Goal: Navigation & Orientation: Find specific page/section

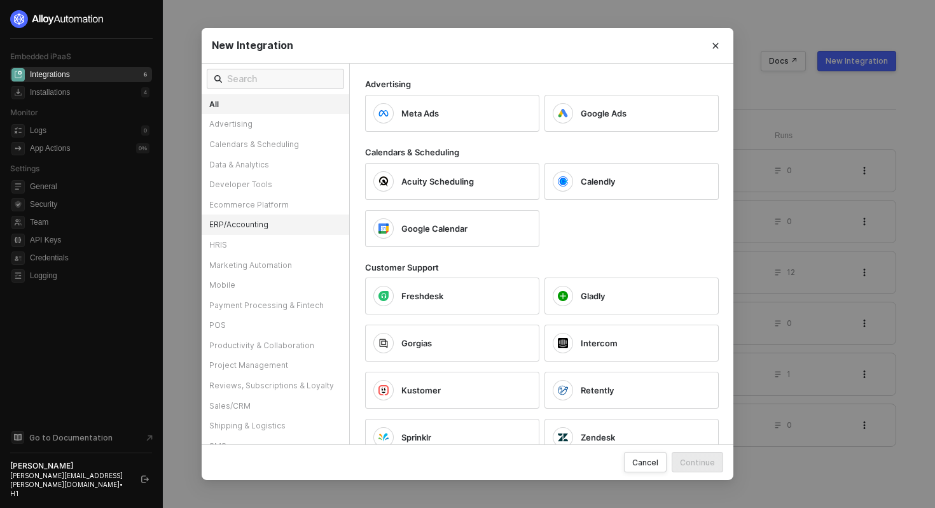
scroll to position [72, 0]
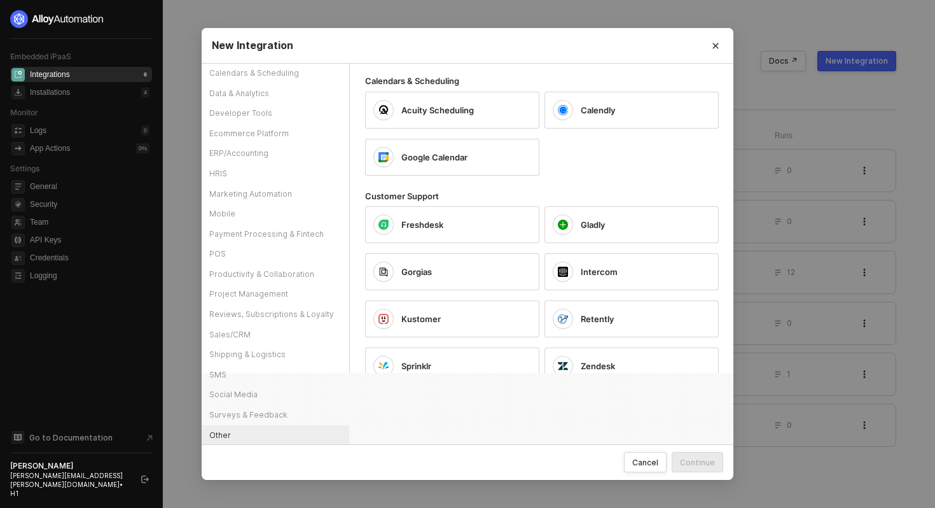
click at [239, 436] on div "Other" at bounding box center [276, 435] width 148 height 20
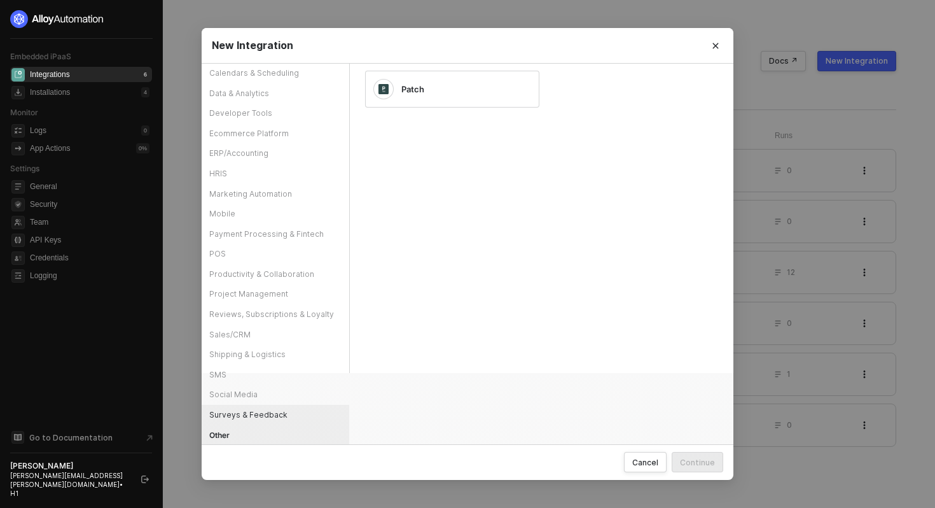
click at [241, 415] on div "Surveys & Feedback" at bounding box center [276, 415] width 148 height 20
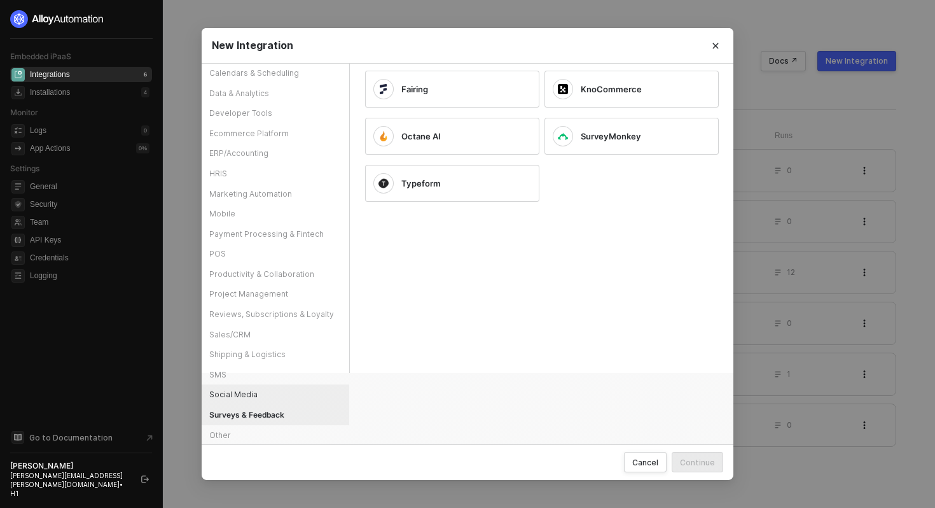
click at [248, 397] on div "Social Media" at bounding box center [276, 394] width 148 height 20
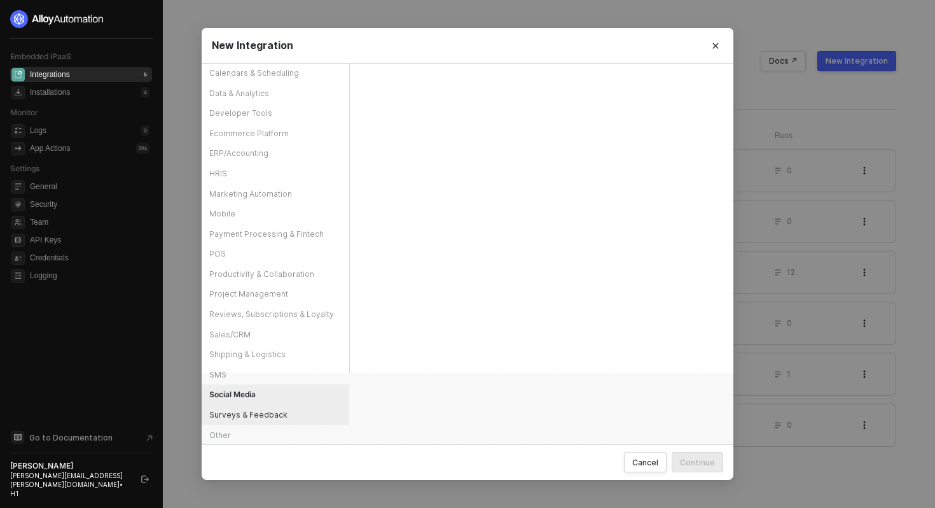
click at [257, 410] on div "Surveys & Feedback" at bounding box center [276, 415] width 148 height 20
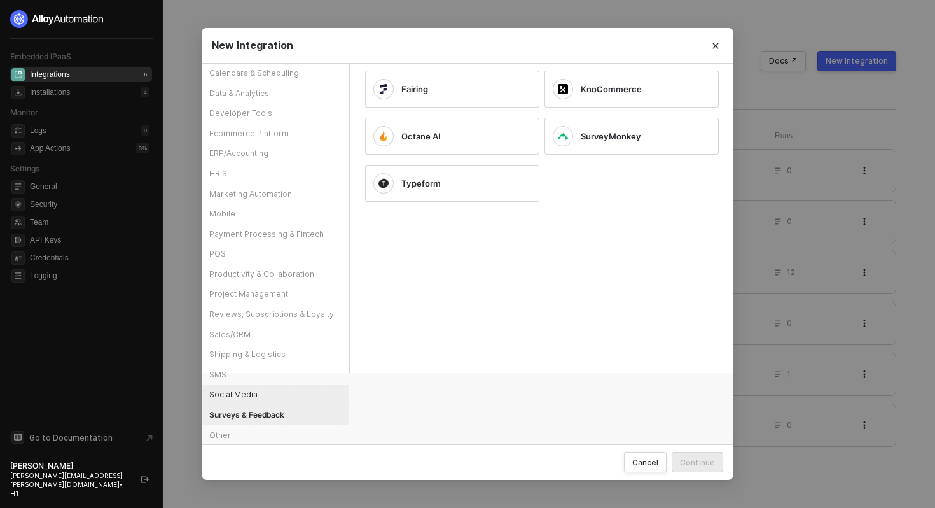
click at [266, 387] on div "Social Media" at bounding box center [276, 394] width 148 height 20
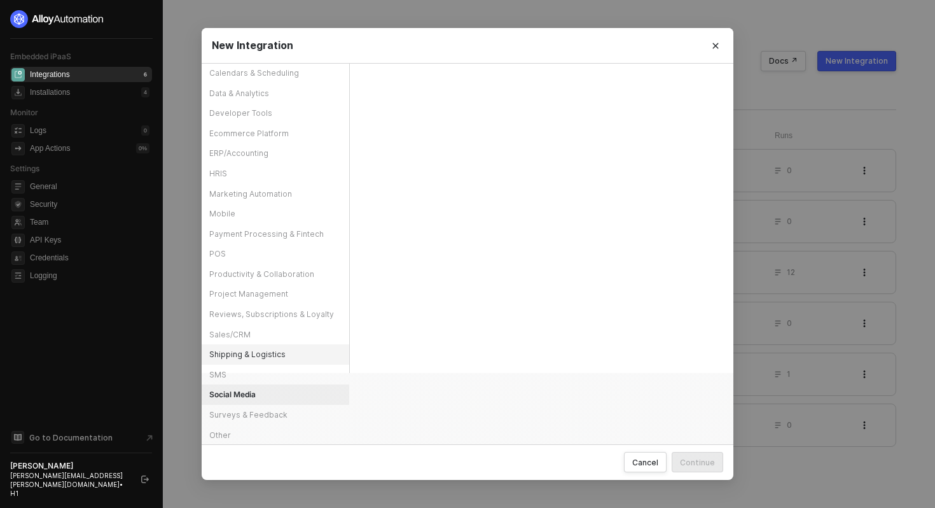
click at [278, 354] on div "Shipping & Logistics" at bounding box center [276, 354] width 148 height 20
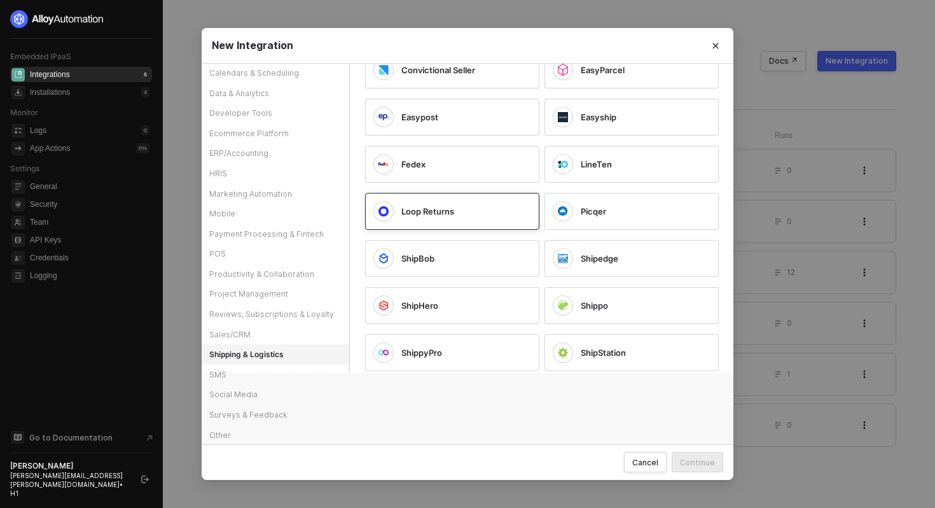
scroll to position [0, 0]
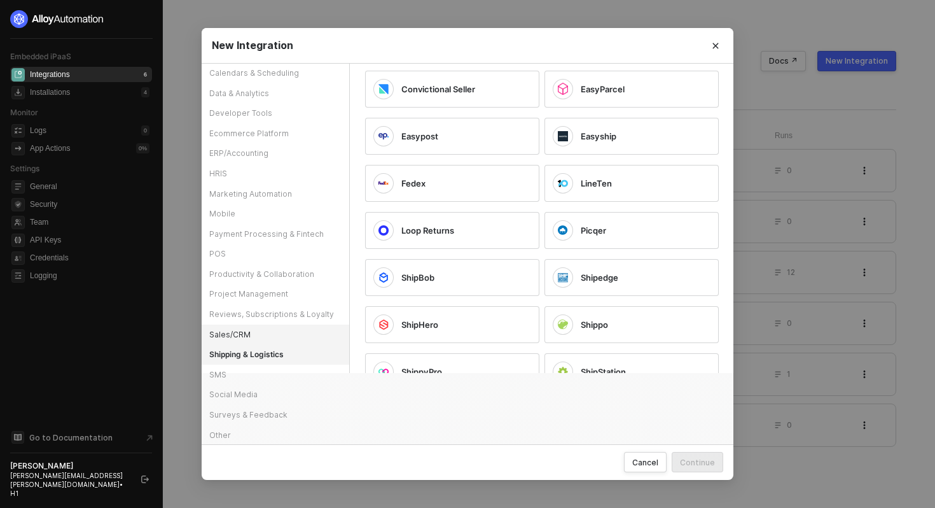
click at [265, 332] on div "Sales/CRM" at bounding box center [276, 335] width 148 height 20
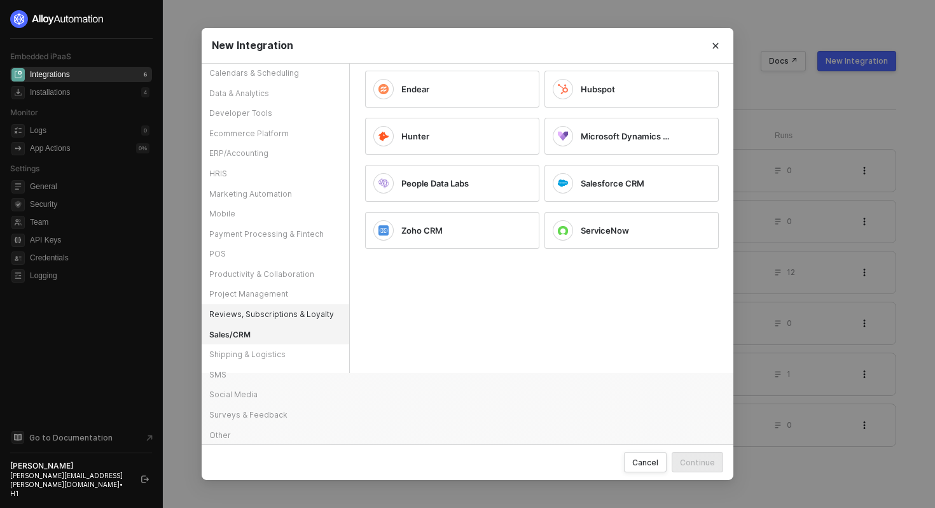
click at [282, 314] on div "Reviews, Subscriptions & Loyalty" at bounding box center [276, 314] width 148 height 20
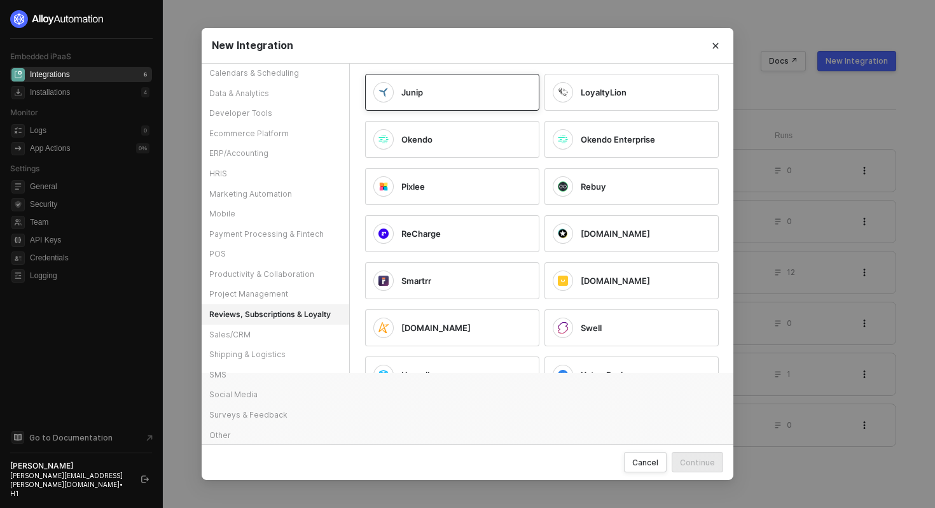
scroll to position [220, 0]
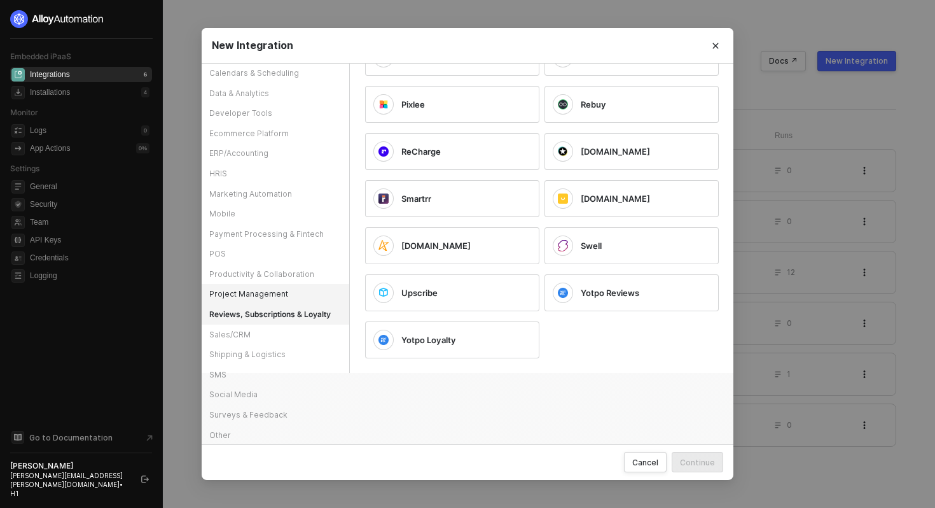
click at [252, 292] on div "Project Management" at bounding box center [276, 294] width 148 height 20
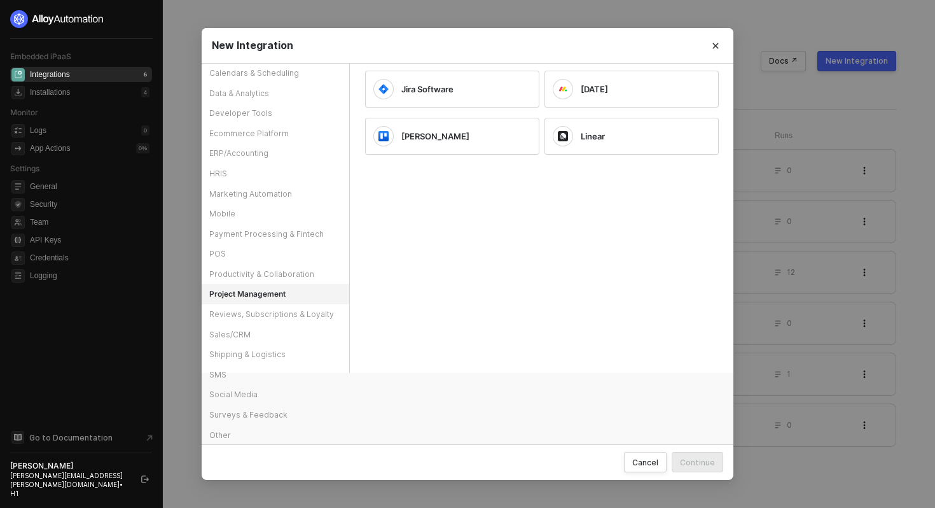
scroll to position [0, 0]
click at [265, 274] on div "Productivity & Collaboration" at bounding box center [276, 274] width 148 height 20
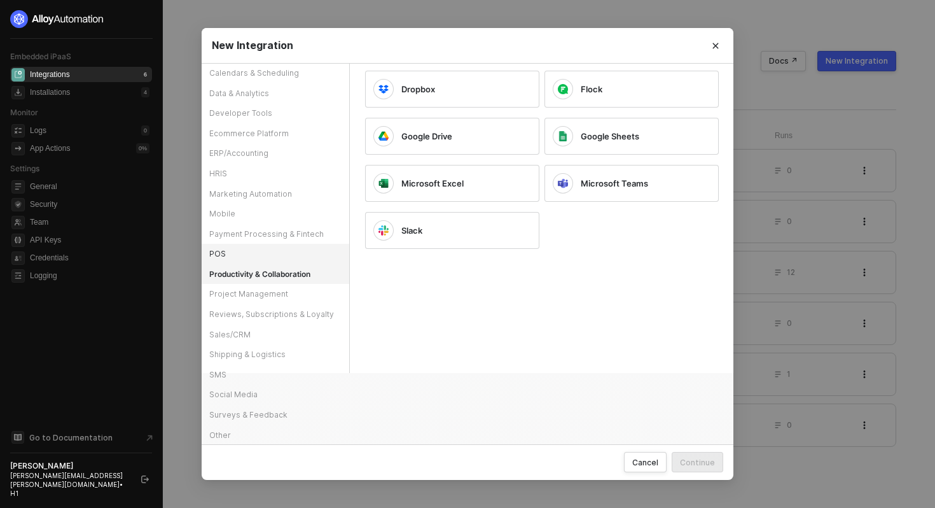
click at [274, 248] on div "POS" at bounding box center [276, 254] width 148 height 20
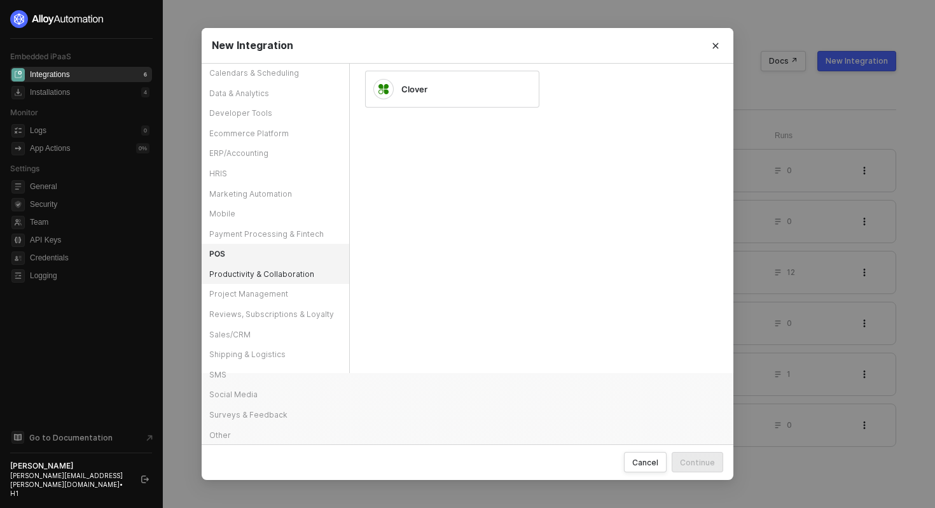
click at [272, 265] on div "Productivity & Collaboration" at bounding box center [276, 274] width 148 height 20
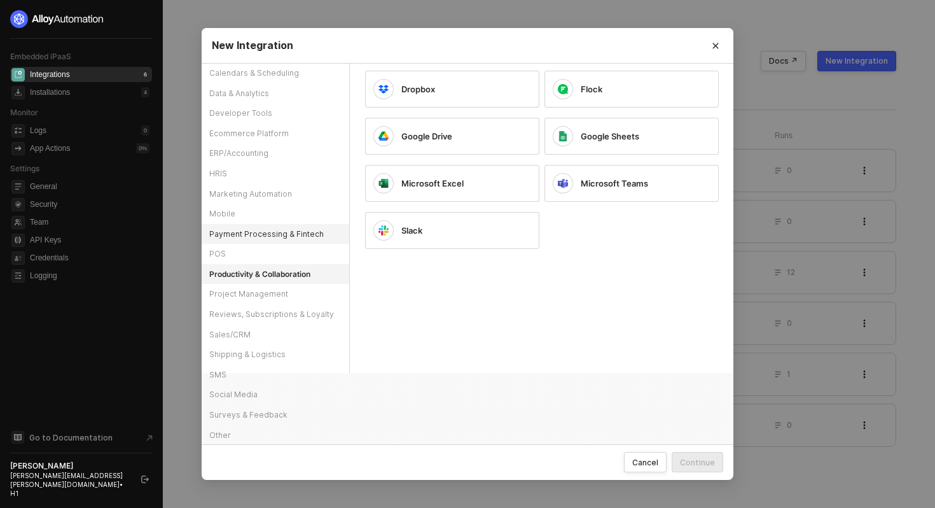
click at [284, 240] on div "Payment Processing & Fintech" at bounding box center [276, 234] width 148 height 20
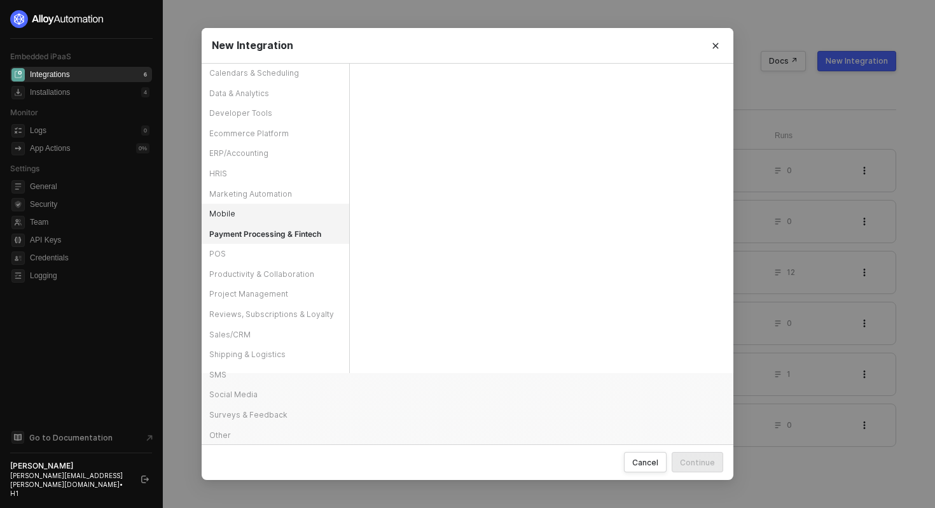
click at [288, 215] on div "Mobile" at bounding box center [276, 214] width 148 height 20
click at [294, 246] on div "POS" at bounding box center [276, 254] width 148 height 20
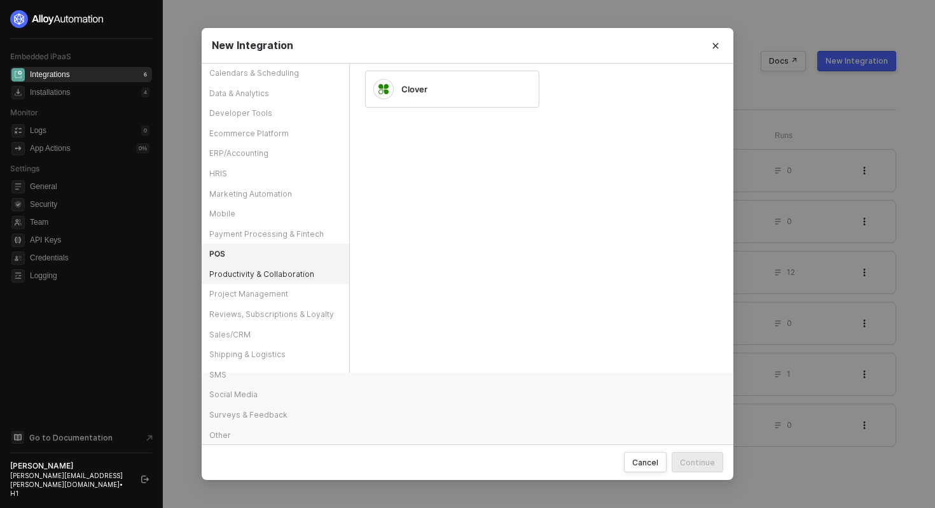
click at [294, 274] on div "Productivity & Collaboration" at bounding box center [276, 274] width 148 height 20
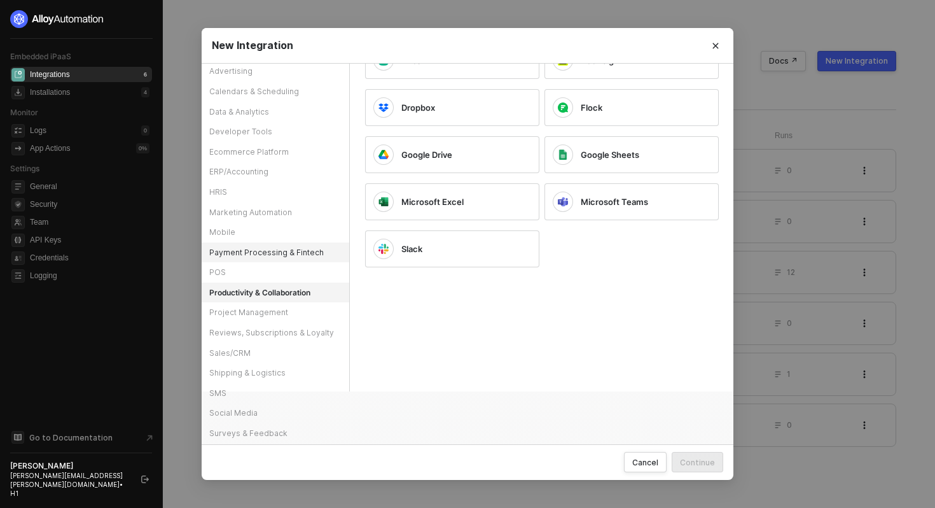
scroll to position [52, 0]
click at [297, 228] on div "Mobile" at bounding box center [276, 233] width 148 height 20
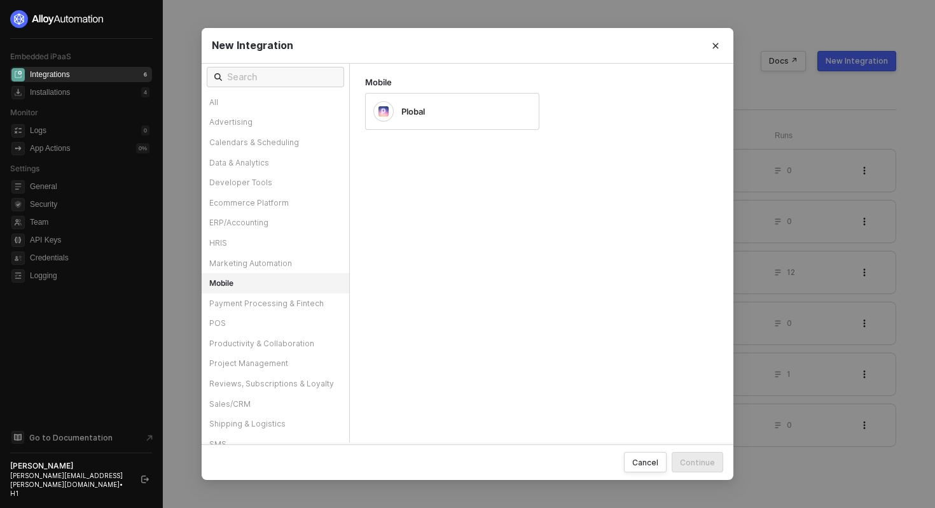
scroll to position [0, 0]
click at [261, 262] on div "Marketing Automation" at bounding box center [276, 265] width 148 height 20
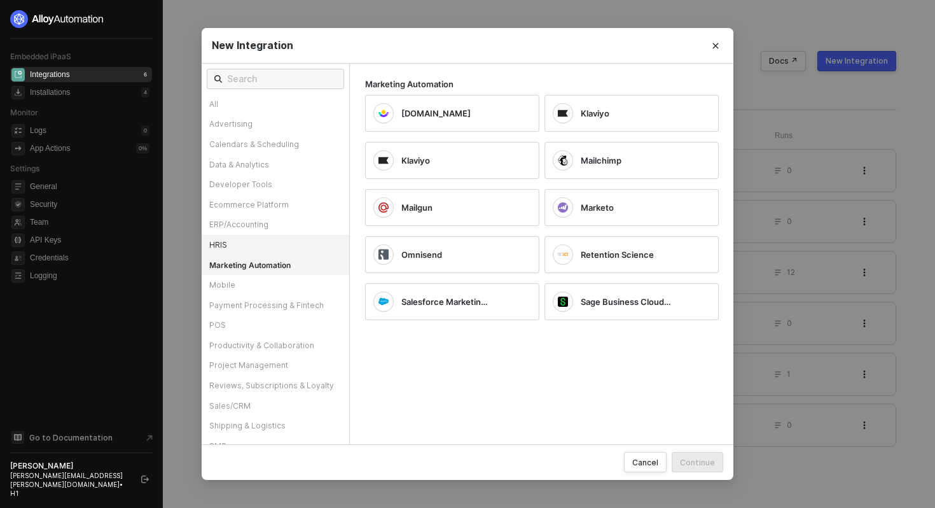
click at [280, 241] on div "HRIS" at bounding box center [276, 245] width 148 height 20
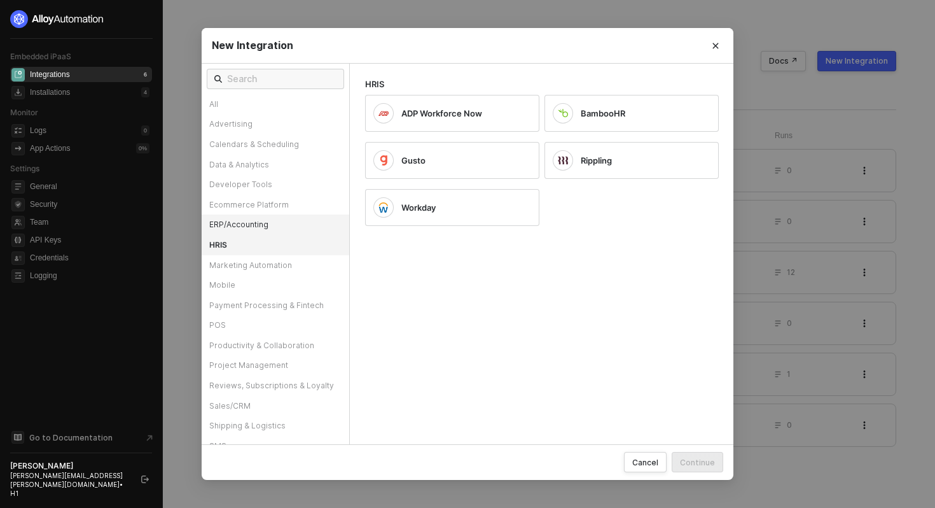
click at [290, 221] on div "ERP/Accounting" at bounding box center [276, 224] width 148 height 20
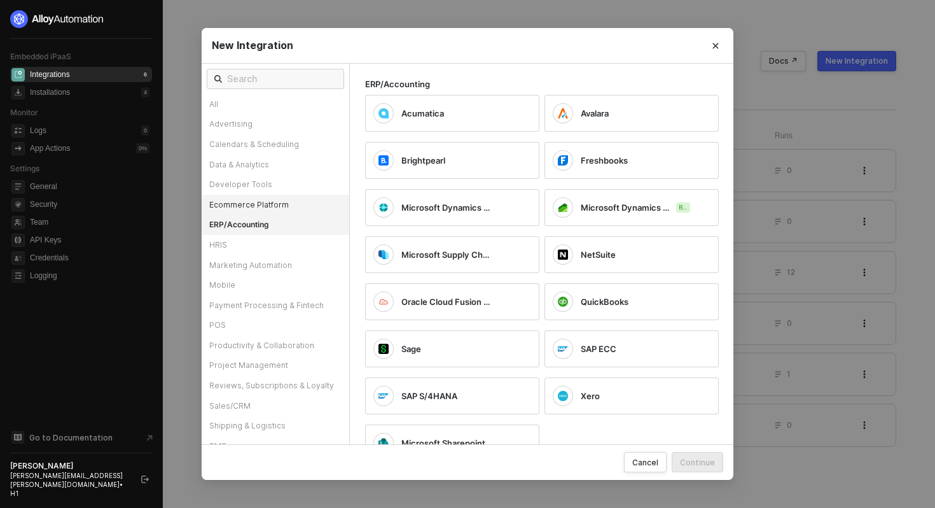
click at [242, 201] on div "Ecommerce Platform" at bounding box center [276, 205] width 148 height 20
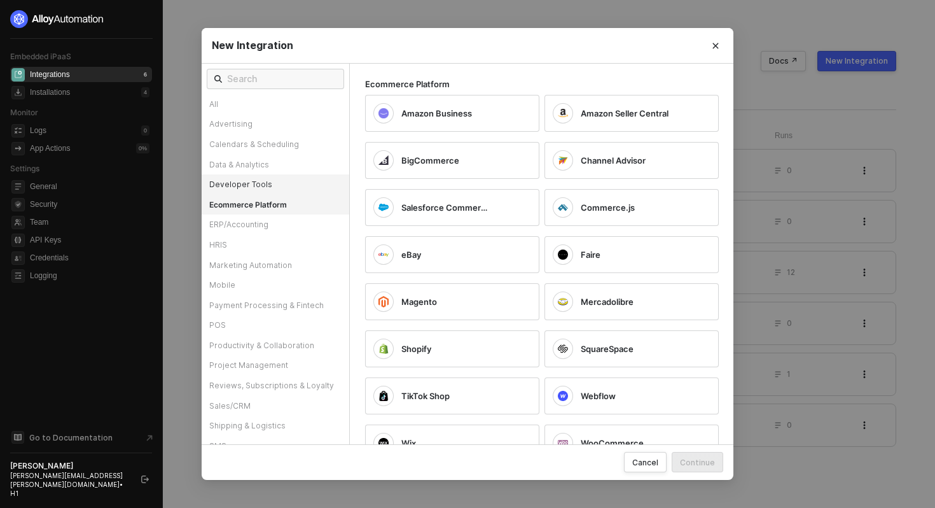
click at [241, 178] on div "Developer Tools" at bounding box center [276, 184] width 148 height 20
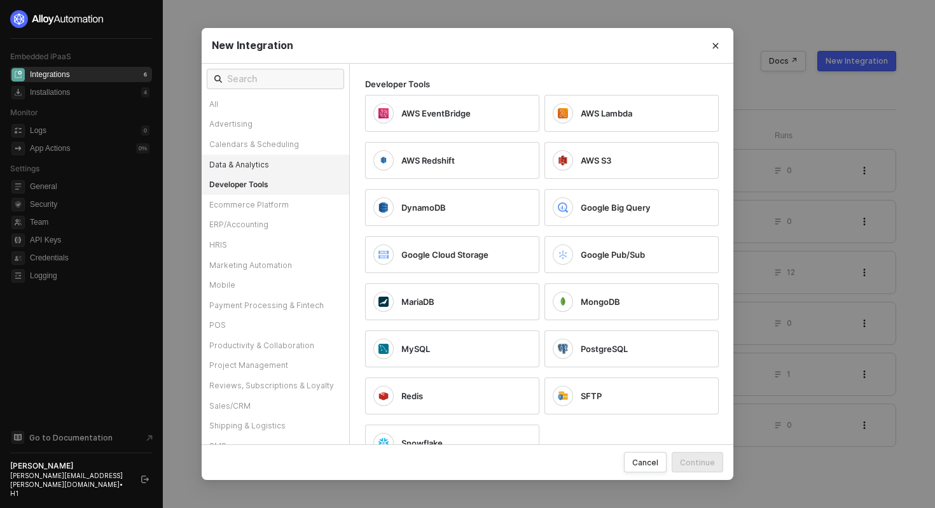
click at [244, 168] on div "Data & Analytics" at bounding box center [276, 165] width 148 height 20
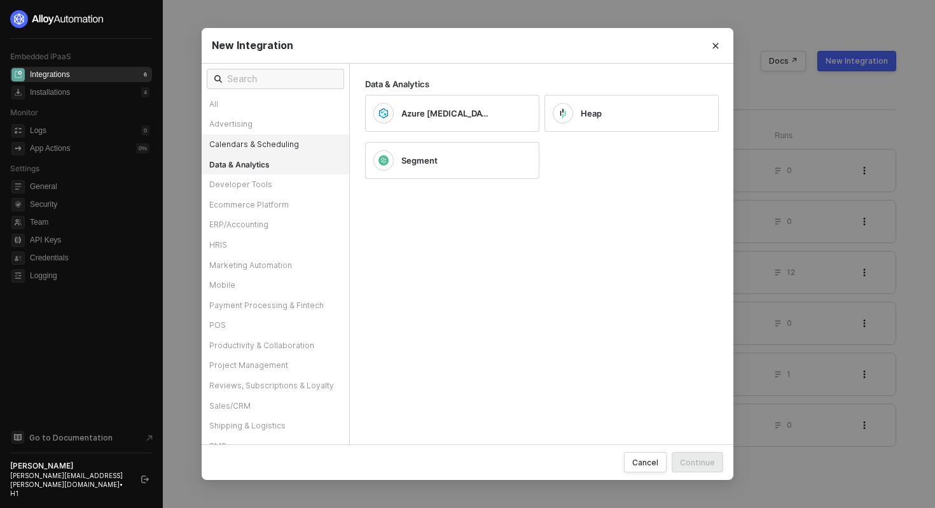
click at [253, 146] on div "Calendars & Scheduling" at bounding box center [276, 144] width 148 height 20
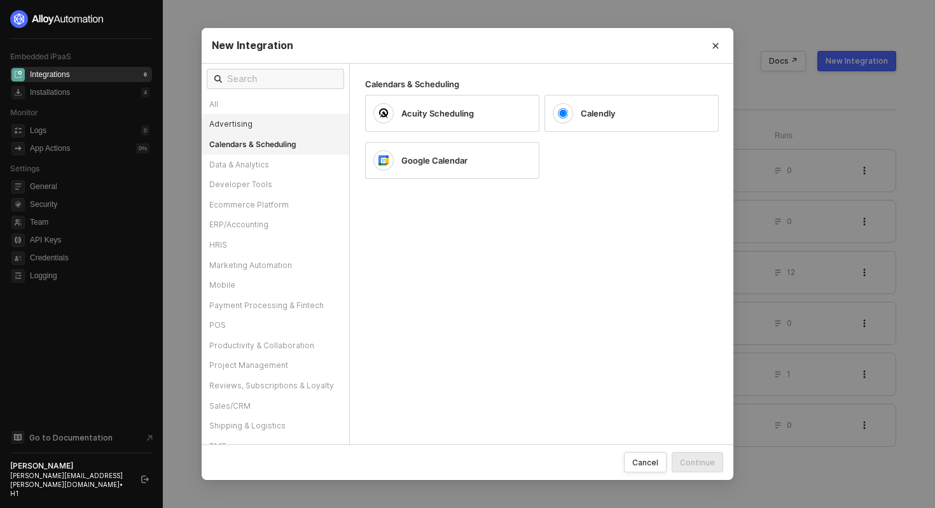
click at [255, 131] on div "Advertising" at bounding box center [276, 124] width 148 height 20
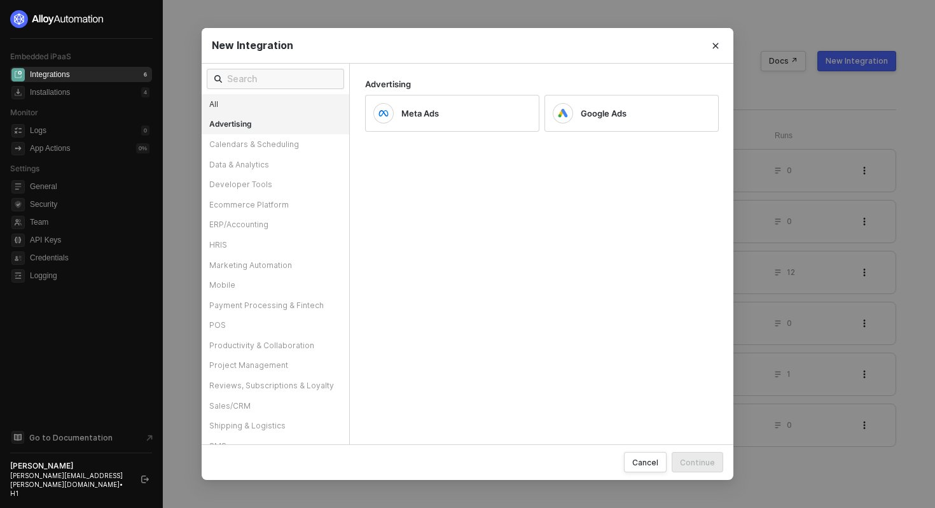
click at [271, 108] on div "All" at bounding box center [276, 104] width 148 height 20
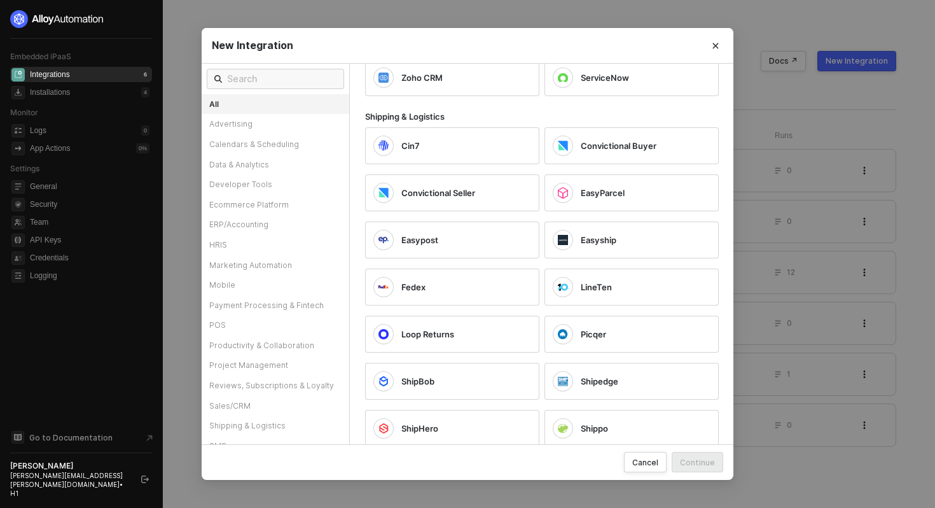
scroll to position [4406, 0]
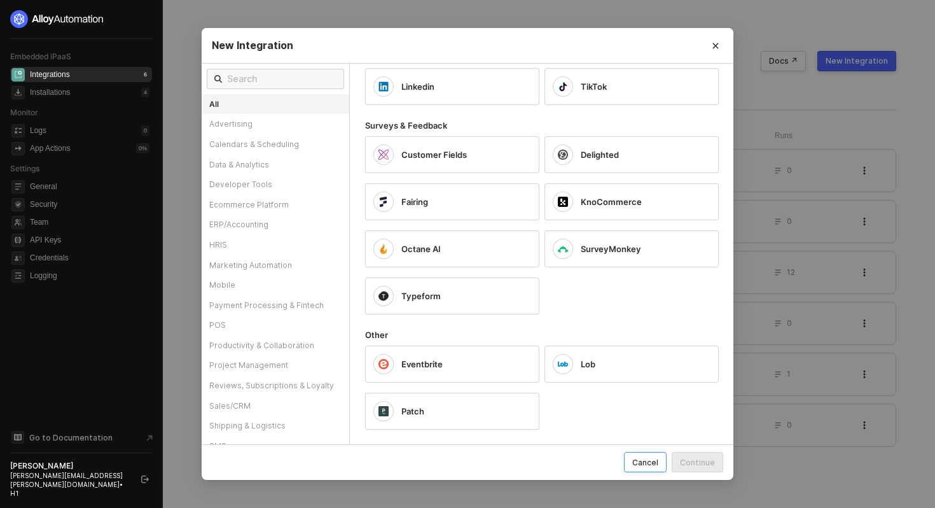
click at [646, 464] on div "Cancel" at bounding box center [645, 462] width 26 height 11
